Goal: Task Accomplishment & Management: Manage account settings

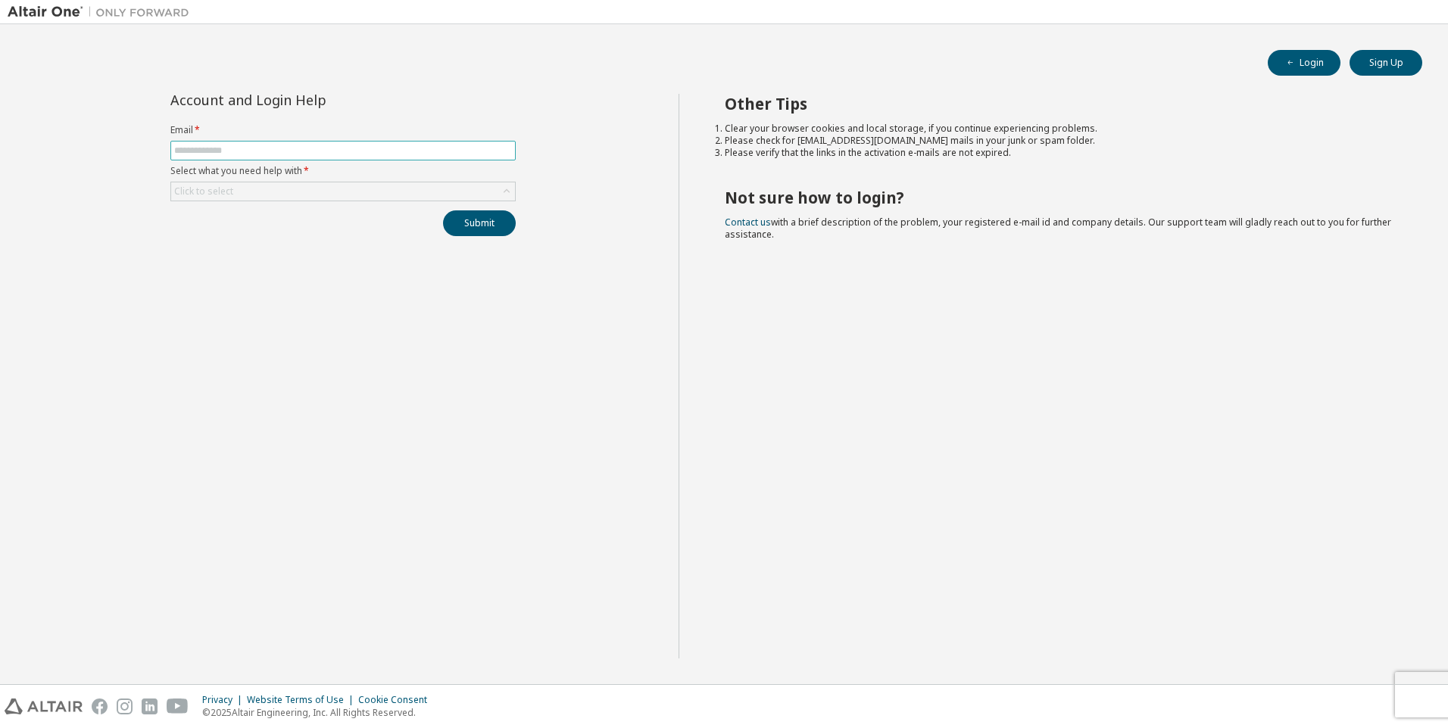
click at [306, 151] on input "text" at bounding box center [343, 151] width 338 height 12
drag, startPoint x: 147, startPoint y: 516, endPoint x: 137, endPoint y: 483, distance: 34.0
click at [147, 516] on div "Account and Login Help Email * Select what you need help with * Click to select…" at bounding box center [343, 376] width 671 height 565
